Goal: Transaction & Acquisition: Purchase product/service

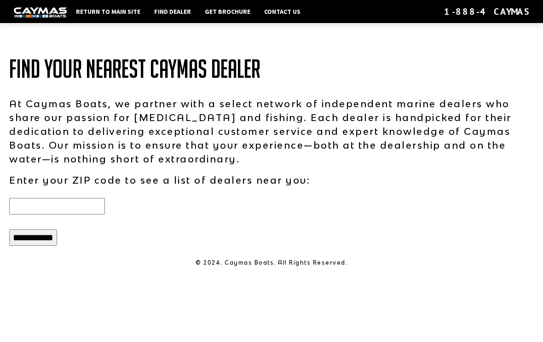
click at [40, 207] on input "text" at bounding box center [57, 206] width 96 height 17
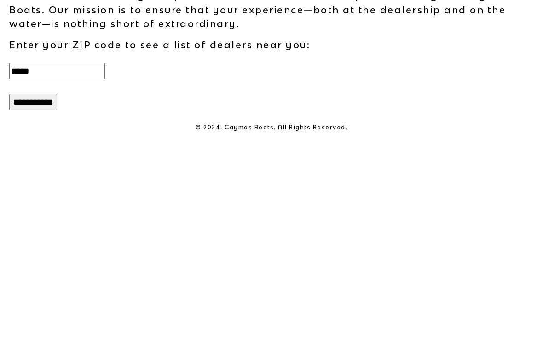
type input "*****"
click at [26, 229] on input "**********" at bounding box center [33, 237] width 48 height 17
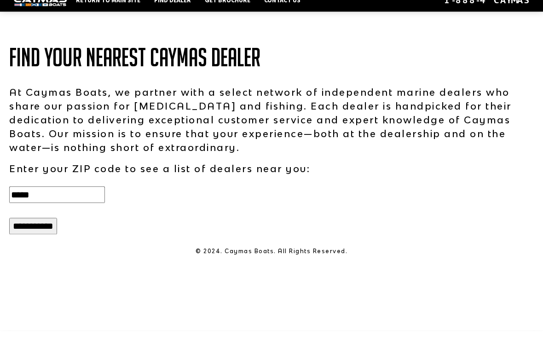
scroll to position [16, 0]
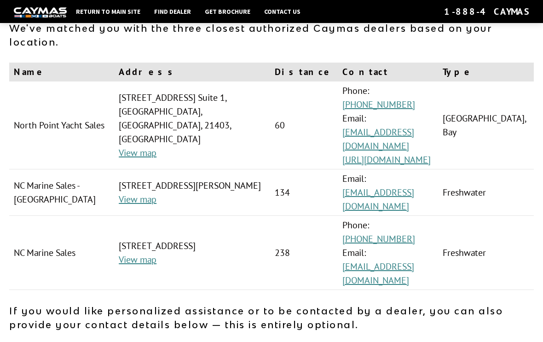
scroll to position [75, 0]
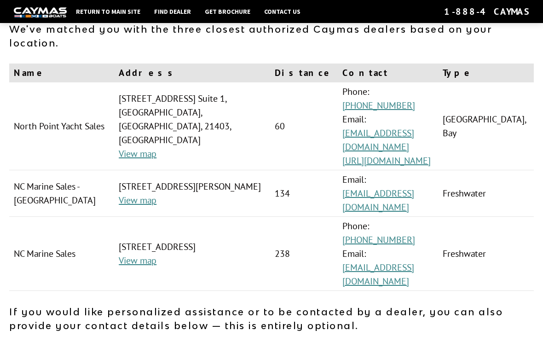
click at [123, 194] on link "View map" at bounding box center [138, 200] width 38 height 12
click at [119, 254] on link "View map" at bounding box center [138, 260] width 38 height 12
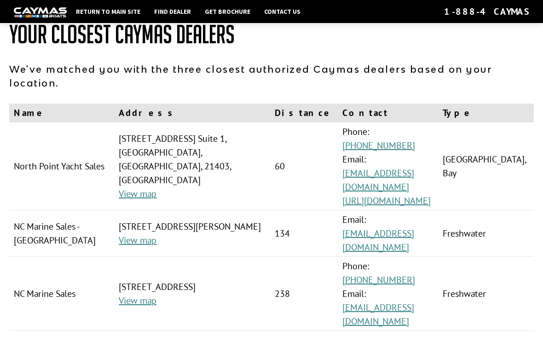
scroll to position [32, 0]
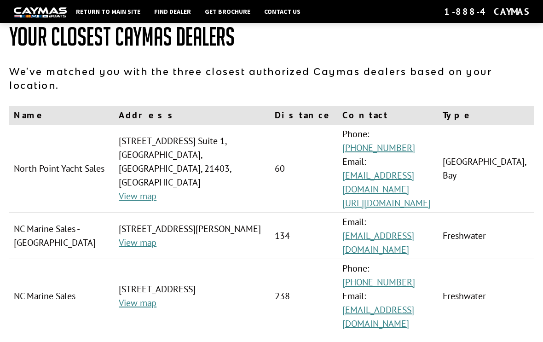
click at [30, 155] on td "North Point Yacht Sales" at bounding box center [61, 169] width 105 height 88
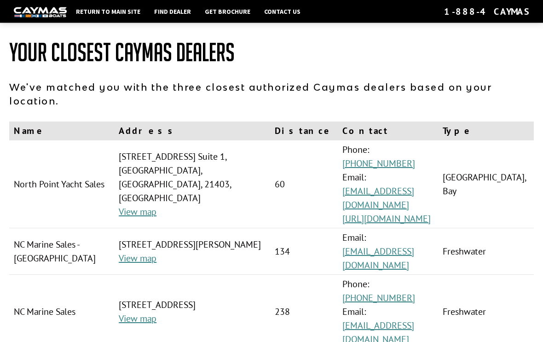
scroll to position [0, 0]
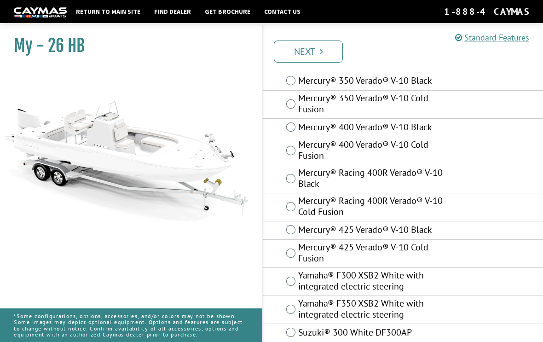
scroll to position [66, 0]
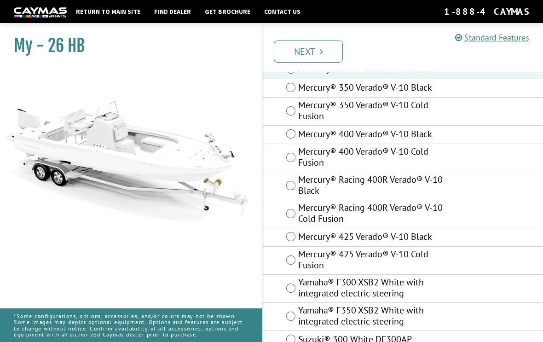
click at [325, 49] on link "Next" at bounding box center [308, 51] width 69 height 22
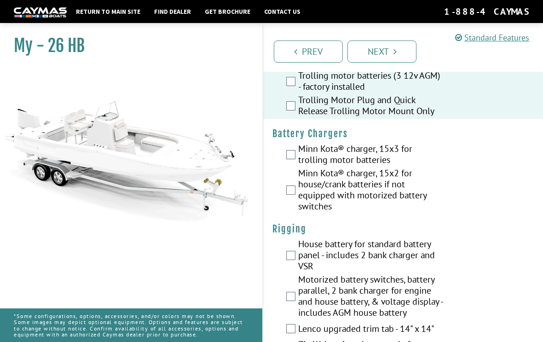
scroll to position [159, 0]
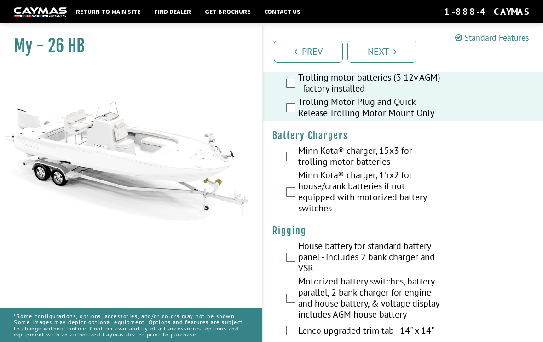
click at [295, 139] on h4 "Battery Chargers" at bounding box center [402, 135] width 261 height 11
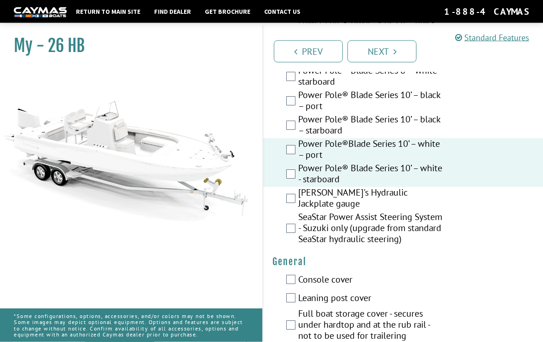
scroll to position [532, 0]
click at [298, 193] on label "Bob's Hydraulic Jackplate gauge" at bounding box center [371, 199] width 146 height 24
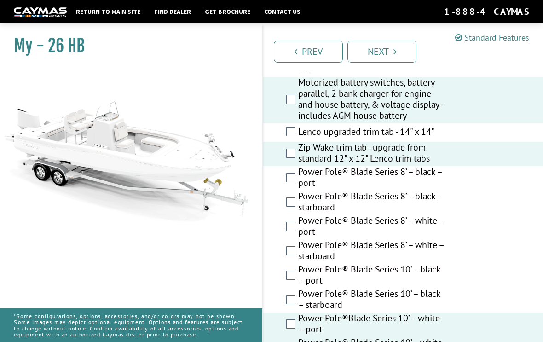
scroll to position [355, 0]
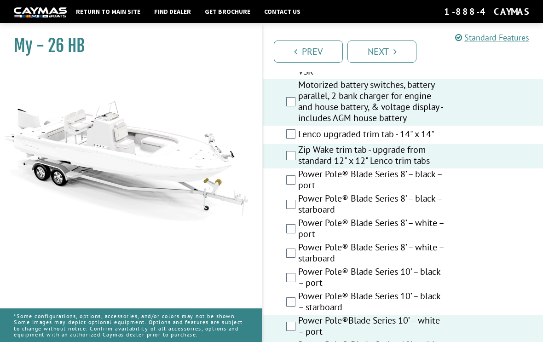
click at [294, 53] on icon "Pagination" at bounding box center [295, 51] width 3 height 9
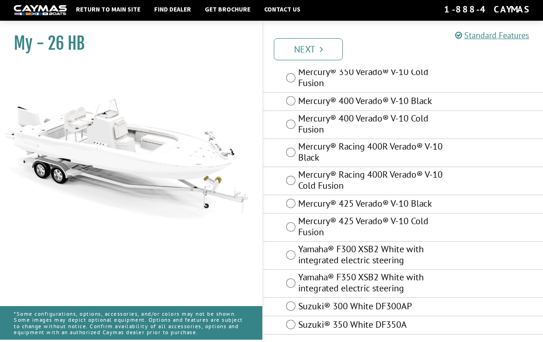
scroll to position [97, 0]
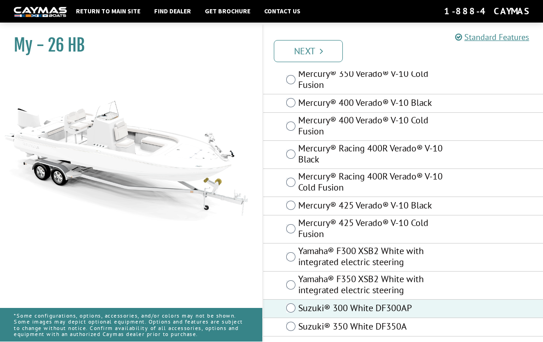
click at [290, 48] on link "Next" at bounding box center [308, 51] width 69 height 22
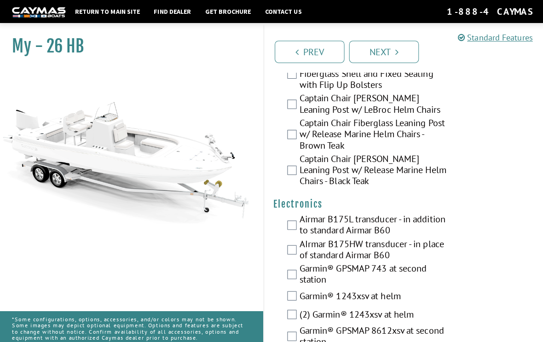
scroll to position [2698, 0]
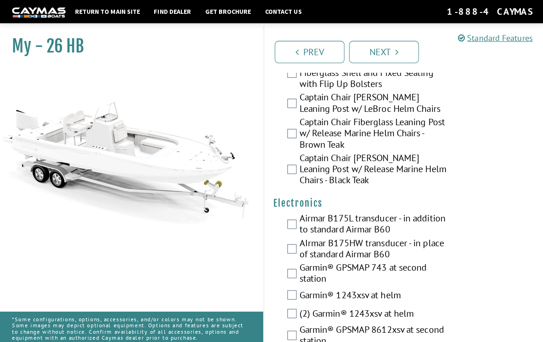
click at [277, 122] on div "Captain Chair Fiberglass Leaning Post w/ Release Marine Helm Chairs - Brown Teak" at bounding box center [403, 132] width 280 height 35
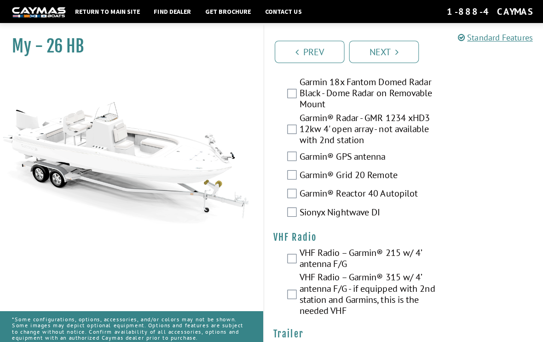
scroll to position [3238, 0]
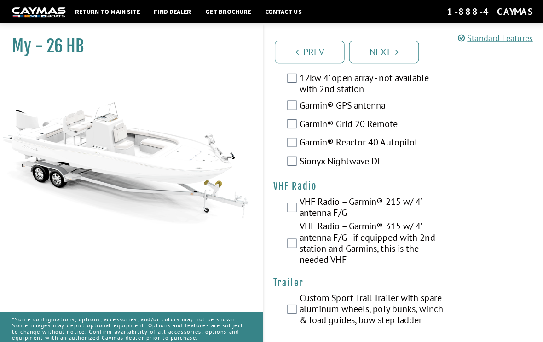
click at [293, 299] on div "Custom Sport Trail Trailer with spare aluminum wheels, poly bunks, winch & load…" at bounding box center [403, 306] width 280 height 35
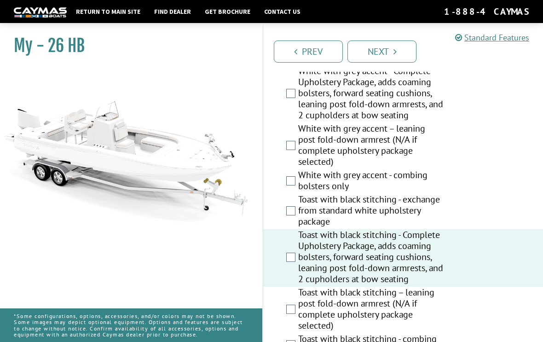
scroll to position [2234, 0]
